Goal: Task Accomplishment & Management: Complete application form

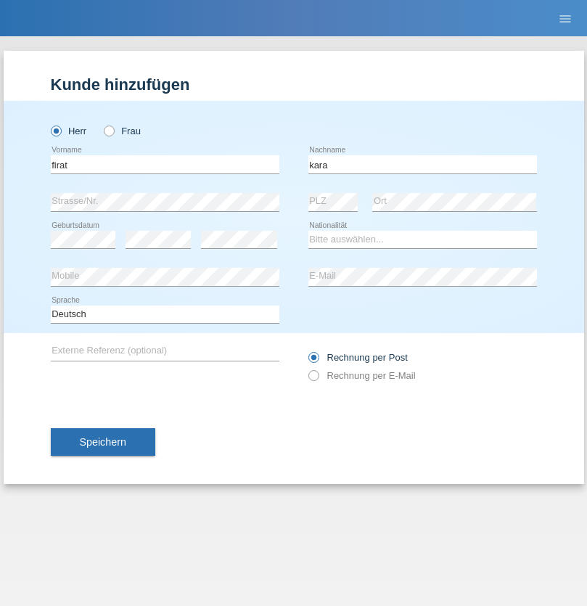
type input "kara"
select select "CH"
radio input "true"
click at [165, 164] on input "text" at bounding box center [165, 164] width 228 height 18
type input "Sabrina"
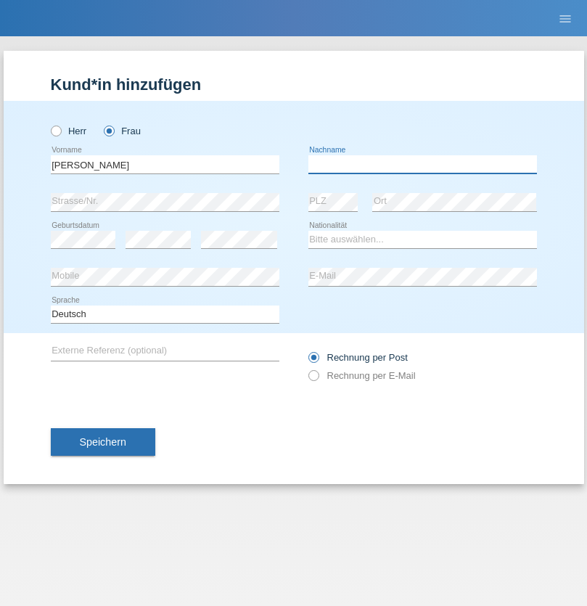
click at [422, 164] on input "text" at bounding box center [422, 164] width 228 height 18
type input "Santos"
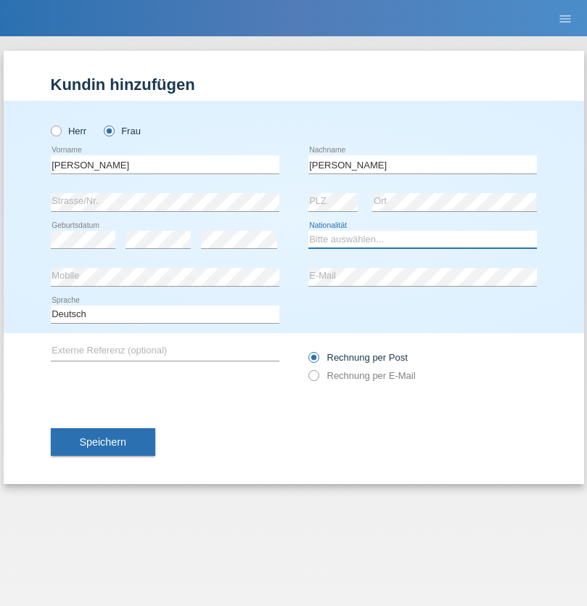
select select "PT"
select select "C"
select select "05"
select select "12"
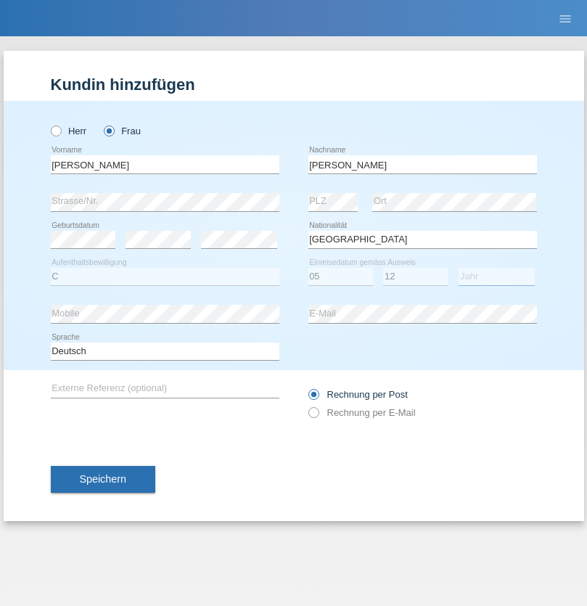
select select "2000"
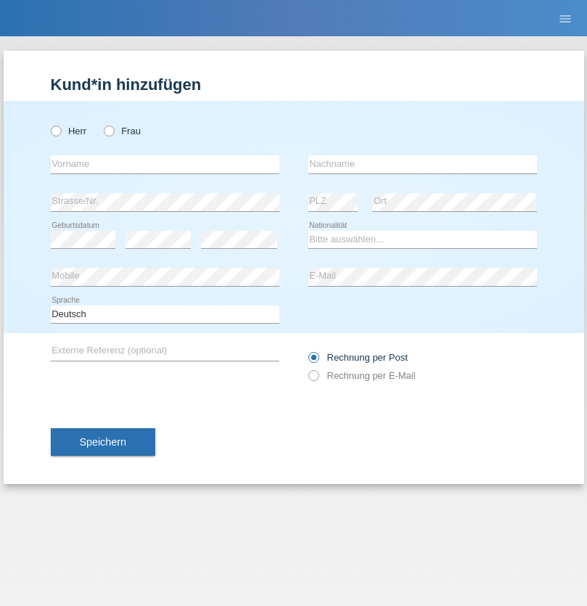
radio input "true"
click at [165, 164] on input "text" at bounding box center [165, 164] width 228 height 18
type input "Anett"
click at [422, 164] on input "text" at bounding box center [422, 164] width 228 height 18
type input "Tanner"
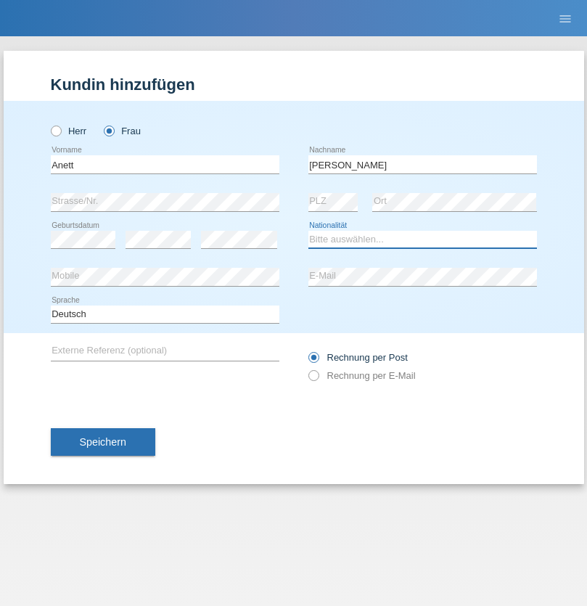
select select "HU"
select select "C"
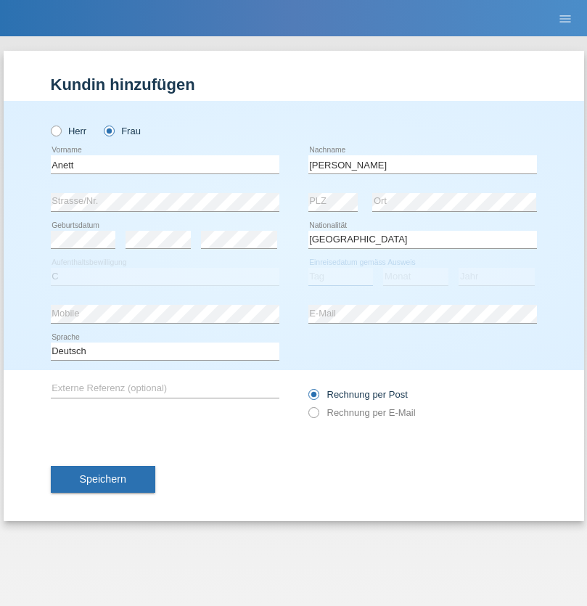
select select "04"
select select "09"
select select "2021"
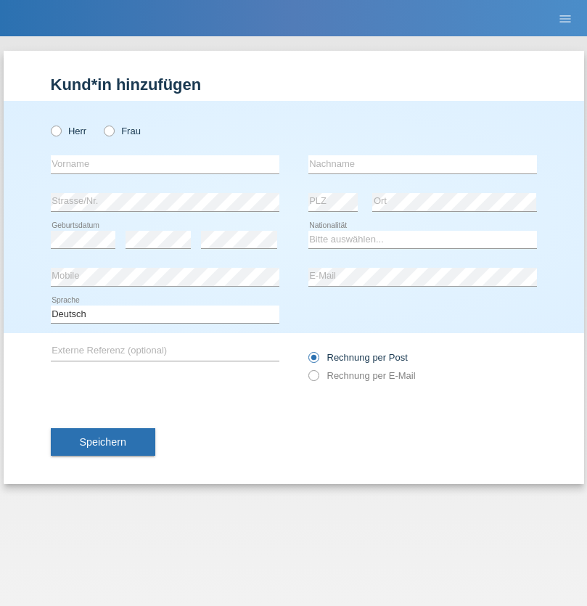
radio input "true"
click at [165, 164] on input "text" at bounding box center [165, 164] width 228 height 18
type input "Tanja"
click at [422, 164] on input "text" at bounding box center [422, 164] width 228 height 18
type input "Hirsiger"
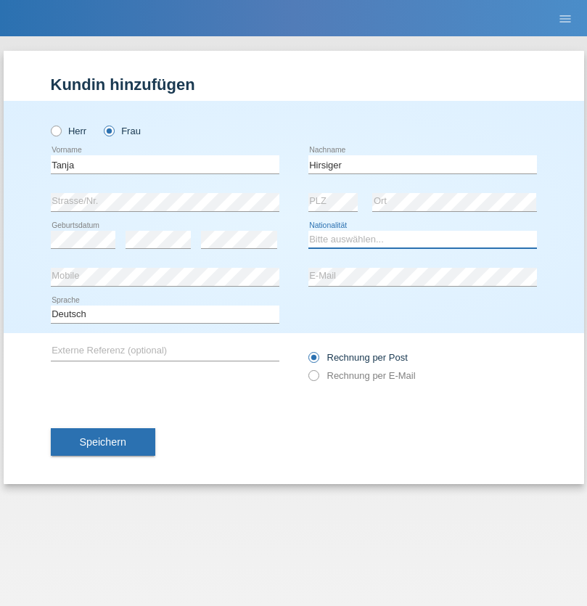
select select "CH"
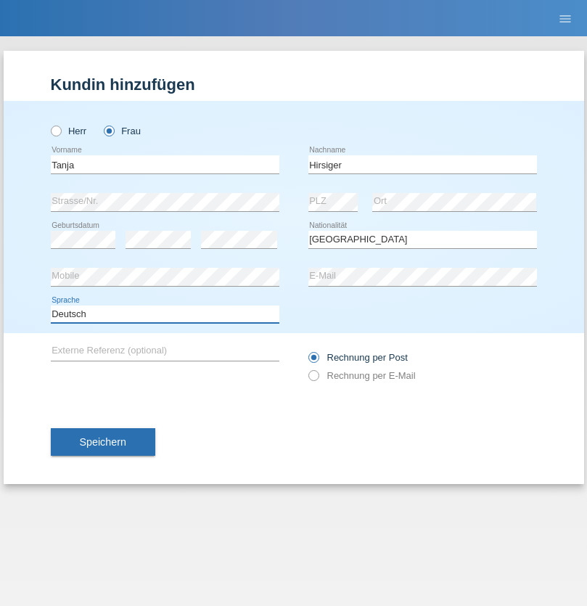
select select "en"
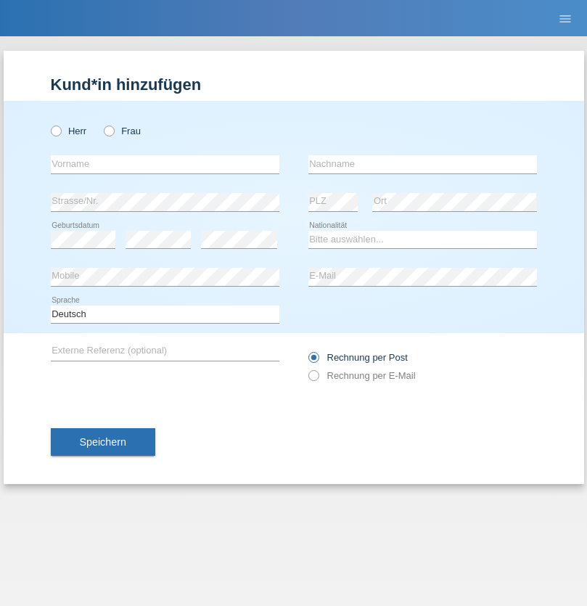
radio input "true"
click at [165, 164] on input "text" at bounding box center [165, 164] width 228 height 18
type input "Ketty"
click at [422, 164] on input "text" at bounding box center [422, 164] width 228 height 18
type input "Kalupnath"
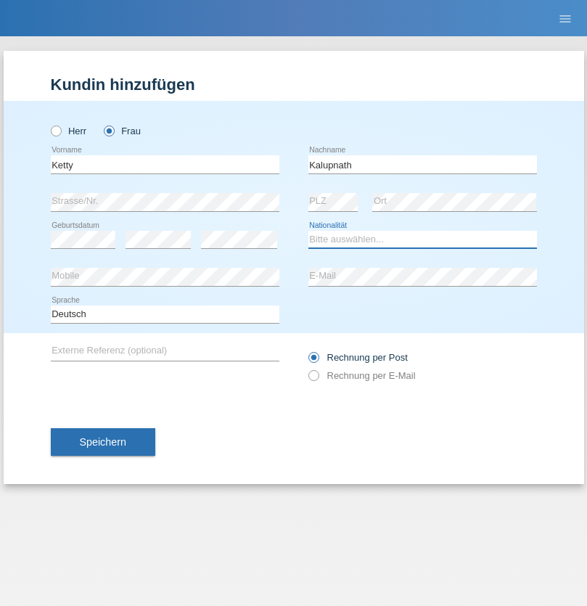
select select "CH"
